Goal: Task Accomplishment & Management: Use online tool/utility

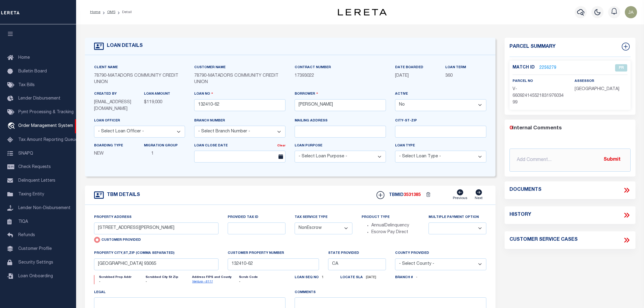
select select "False"
select select "NonEscrow"
click at [26, 277] on span "Loan Onboarding" at bounding box center [35, 276] width 35 height 4
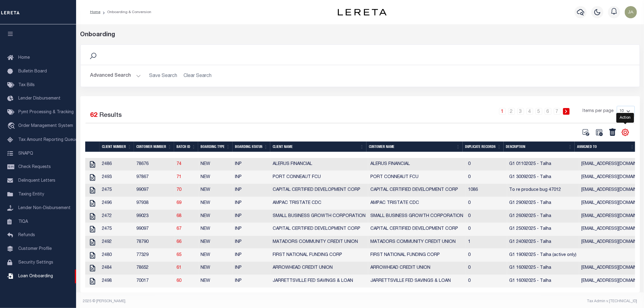
click at [627, 130] on icon "" at bounding box center [625, 132] width 7 height 7
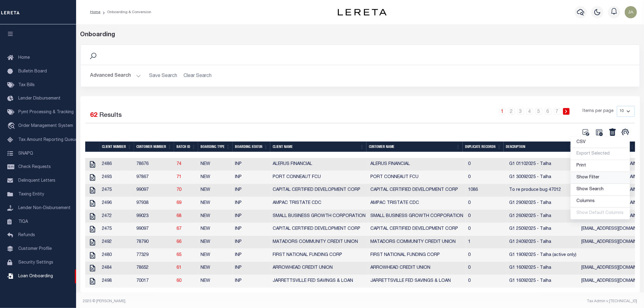
click at [607, 177] on link "Show Filter" at bounding box center [600, 178] width 59 height 12
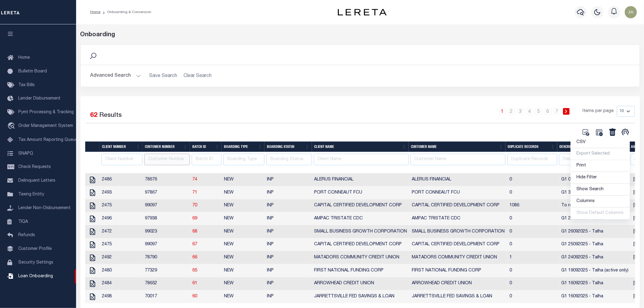
click at [181, 162] on input "number" at bounding box center [167, 160] width 46 height 12
type input "78790"
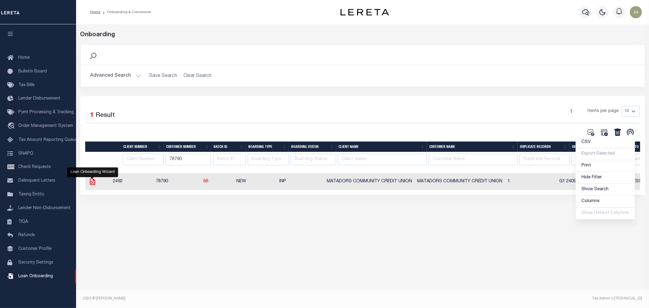
click at [89, 182] on icon at bounding box center [93, 182] width 8 height 8
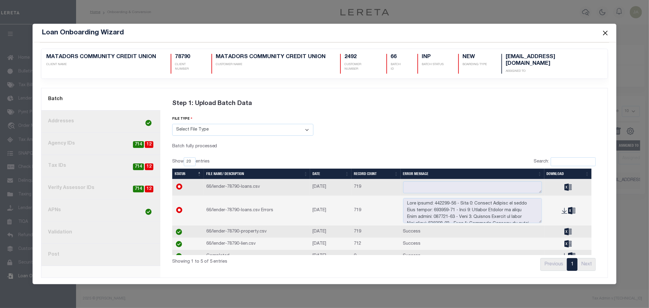
click at [149, 144] on span "12" at bounding box center [149, 144] width 9 height 7
radio input "true"
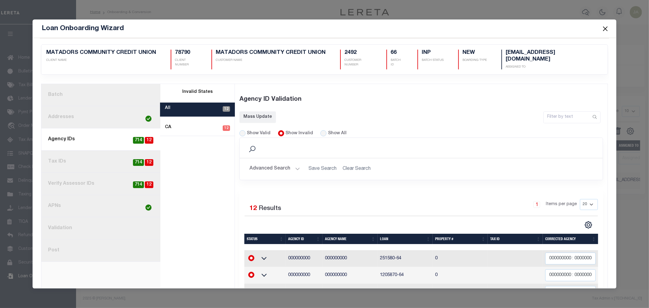
click at [603, 27] on button "Close" at bounding box center [605, 29] width 8 height 8
